Goal: Complete application form

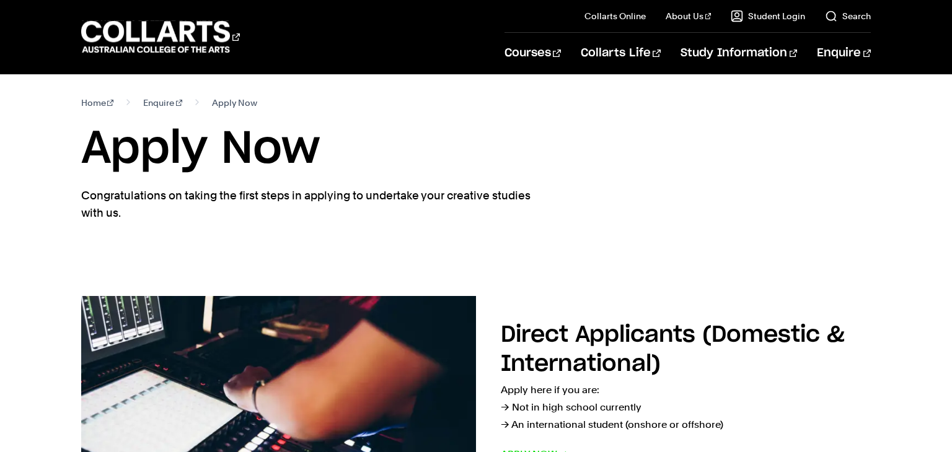
click at [544, 214] on section "Home Enquire Apply Now Apply Now Congratulations on taking the first steps in a…" at bounding box center [476, 175] width 790 height 202
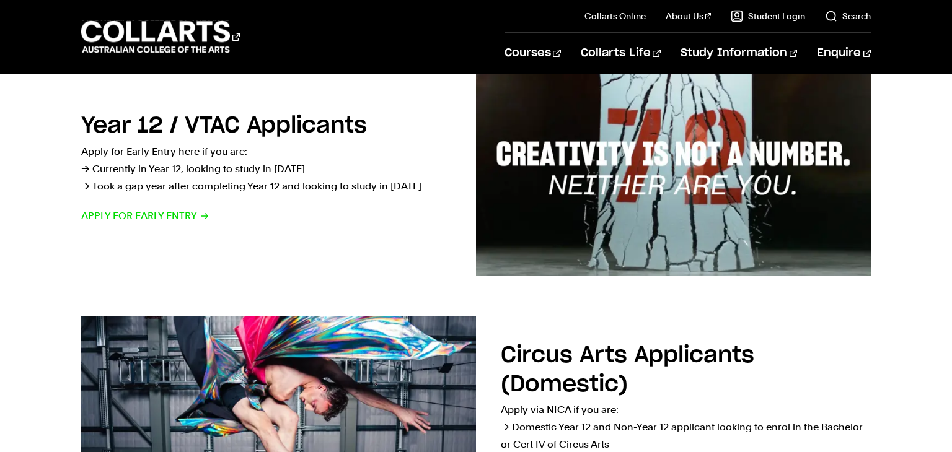
scroll to position [473, 0]
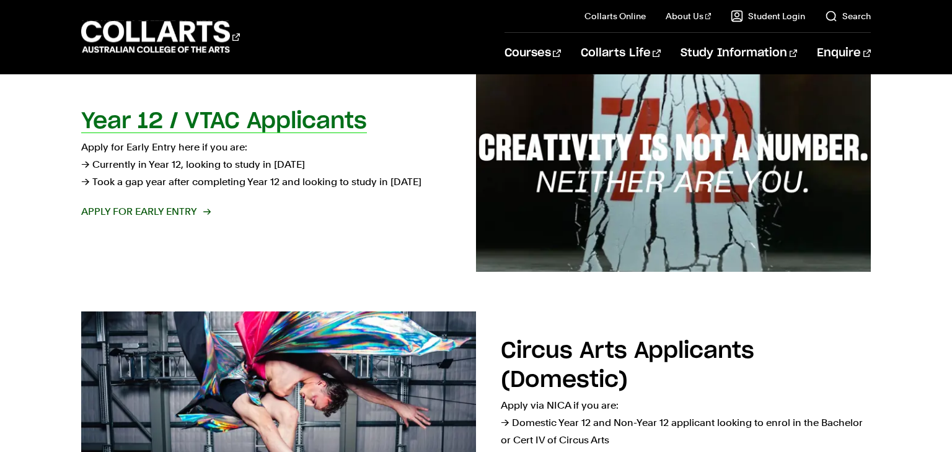
click at [191, 164] on p "Apply for Early Entry here if you are: → Currently in Year 12, looking to study…" at bounding box center [266, 165] width 370 height 52
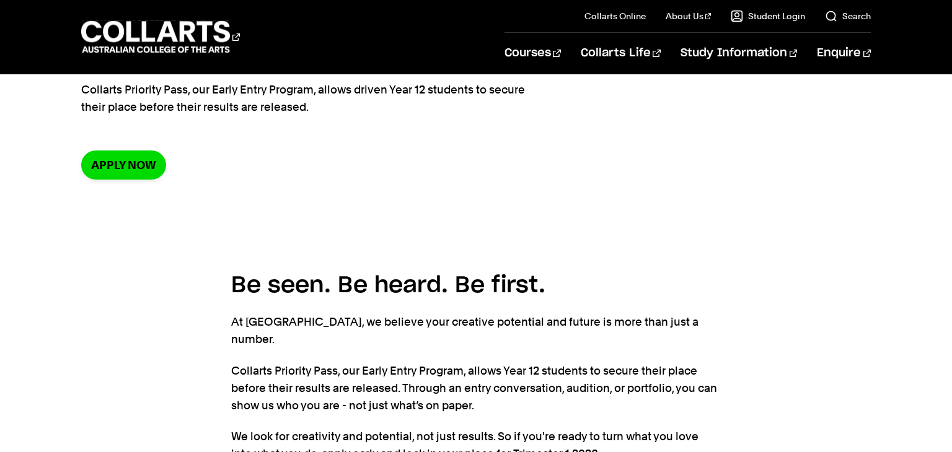
scroll to position [167, 0]
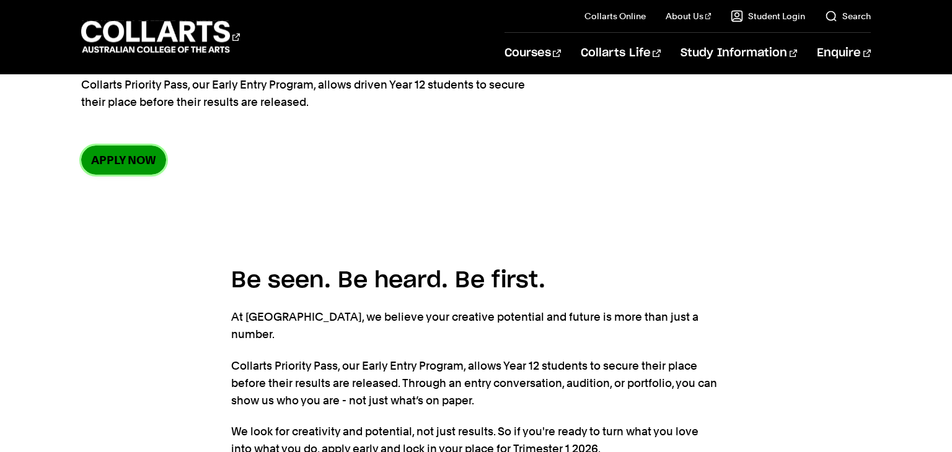
click at [147, 155] on link "Apply now" at bounding box center [123, 160] width 85 height 29
